Goal: Navigation & Orientation: Find specific page/section

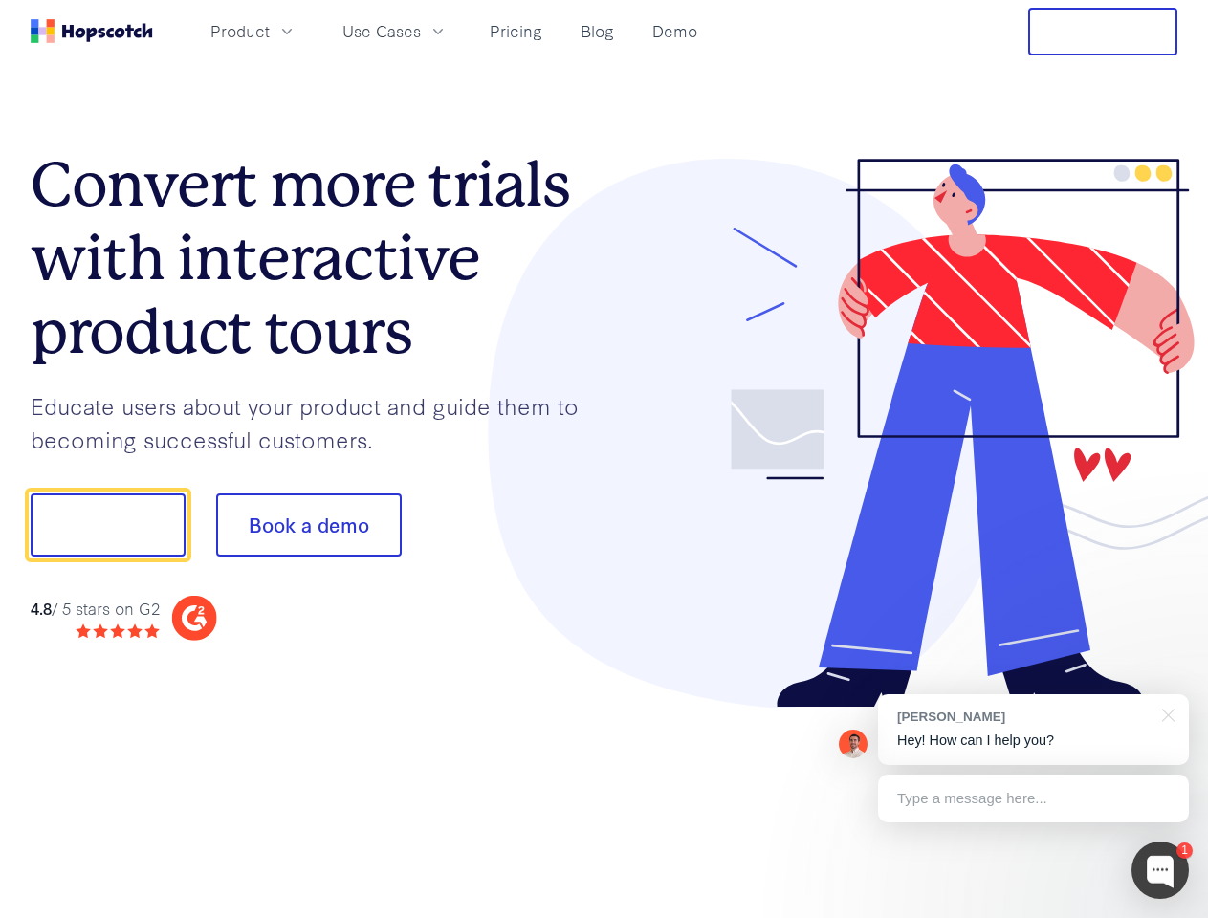
click at [605, 459] on div at bounding box center [892, 434] width 574 height 550
click at [270, 31] on span "Product" at bounding box center [239, 31] width 59 height 24
click at [421, 31] on span "Use Cases" at bounding box center [382, 31] width 78 height 24
click at [1103, 32] on button "Free Trial" at bounding box center [1102, 32] width 149 height 48
click at [107, 525] on button "Show me!" at bounding box center [108, 525] width 155 height 63
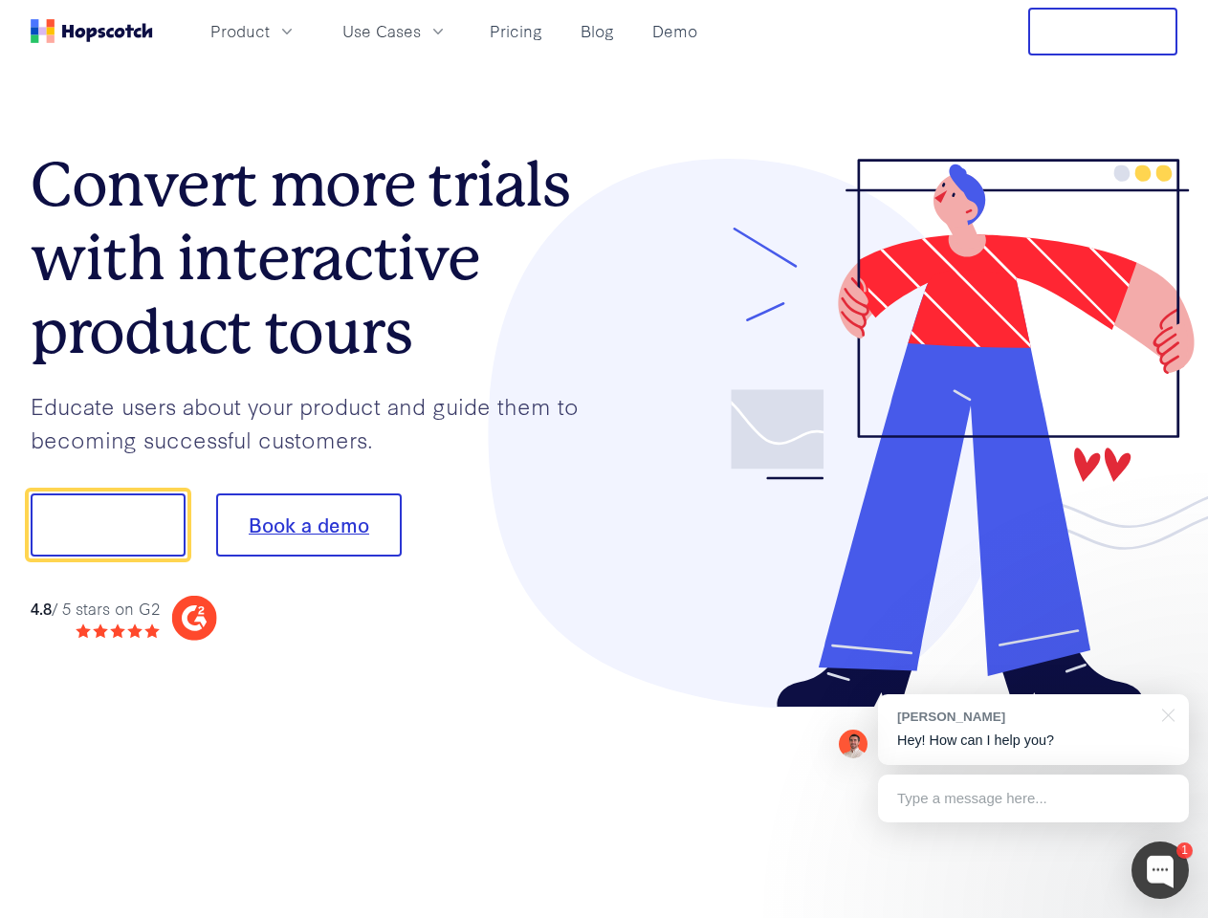
click at [308, 525] on button "Book a demo" at bounding box center [309, 525] width 186 height 63
click at [1161, 871] on div at bounding box center [1160, 870] width 57 height 57
click at [1033, 730] on div "[PERSON_NAME] Hey! How can I help you?" at bounding box center [1033, 730] width 311 height 71
click at [1165, 714] on div at bounding box center [1165, 714] width 48 height 39
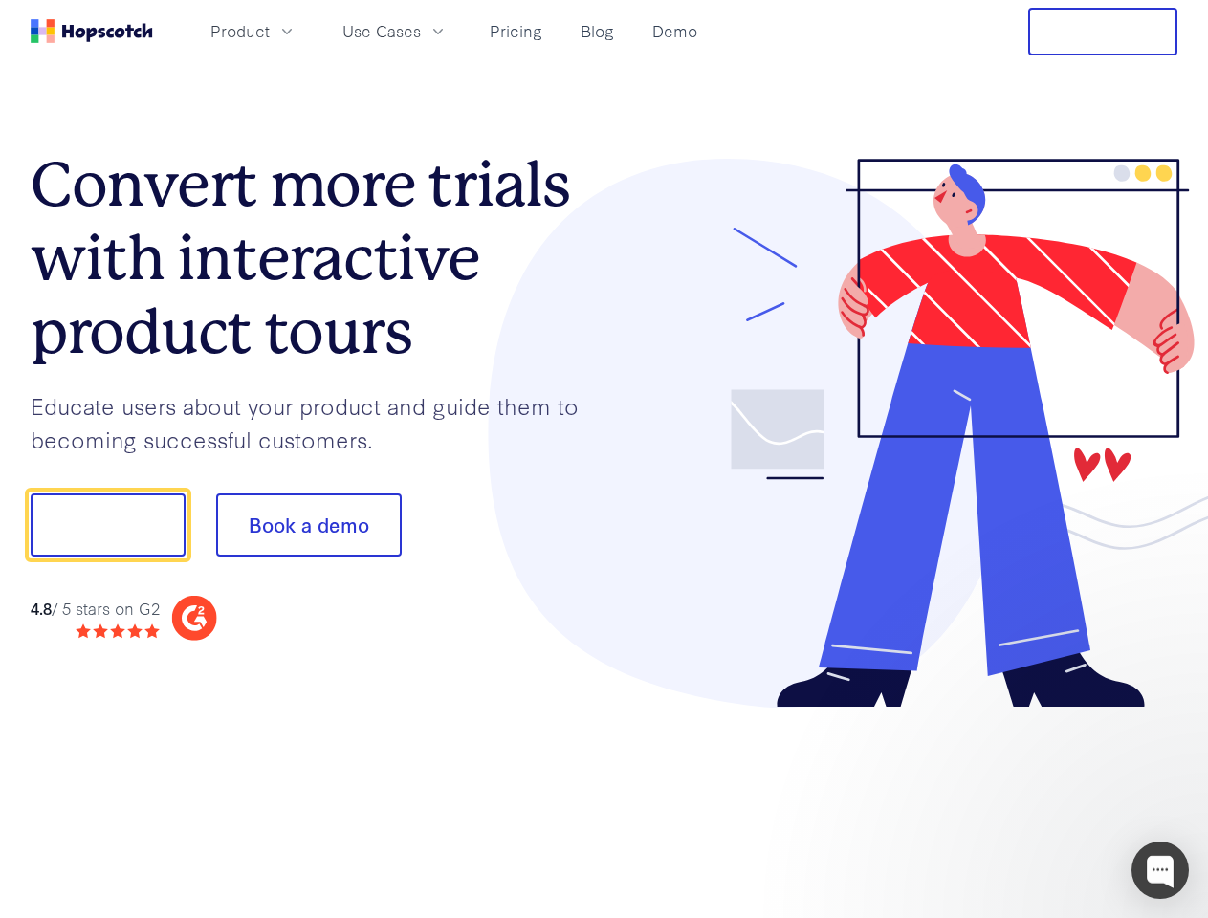
click at [1033, 799] on div at bounding box center [1009, 523] width 359 height 638
